Goal: Entertainment & Leisure: Consume media (video, audio)

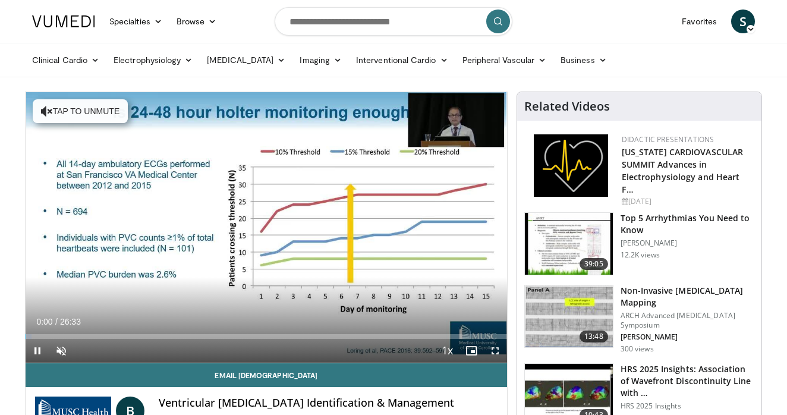
click at [36, 347] on span "Video Player" at bounding box center [38, 351] width 24 height 24
click at [36, 348] on span "Video Player" at bounding box center [38, 351] width 24 height 24
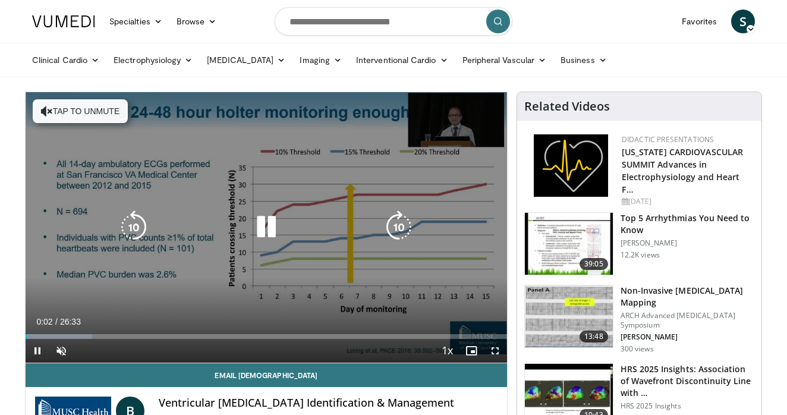
click at [68, 109] on button "Tap to unmute" at bounding box center [80, 111] width 95 height 24
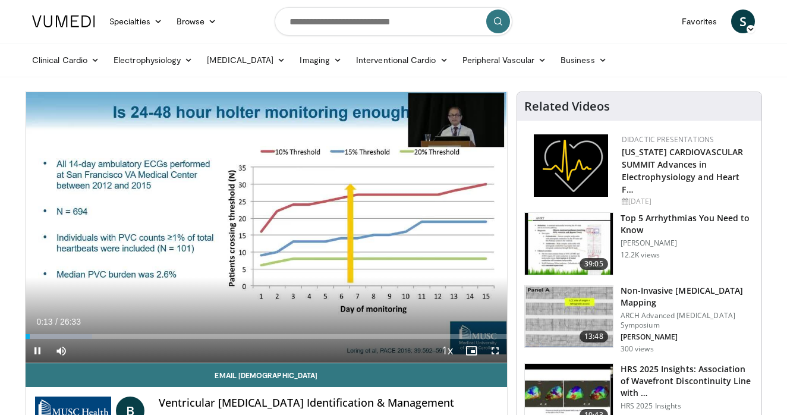
click at [40, 350] on span "Video Player" at bounding box center [38, 351] width 24 height 24
